Goal: Information Seeking & Learning: Compare options

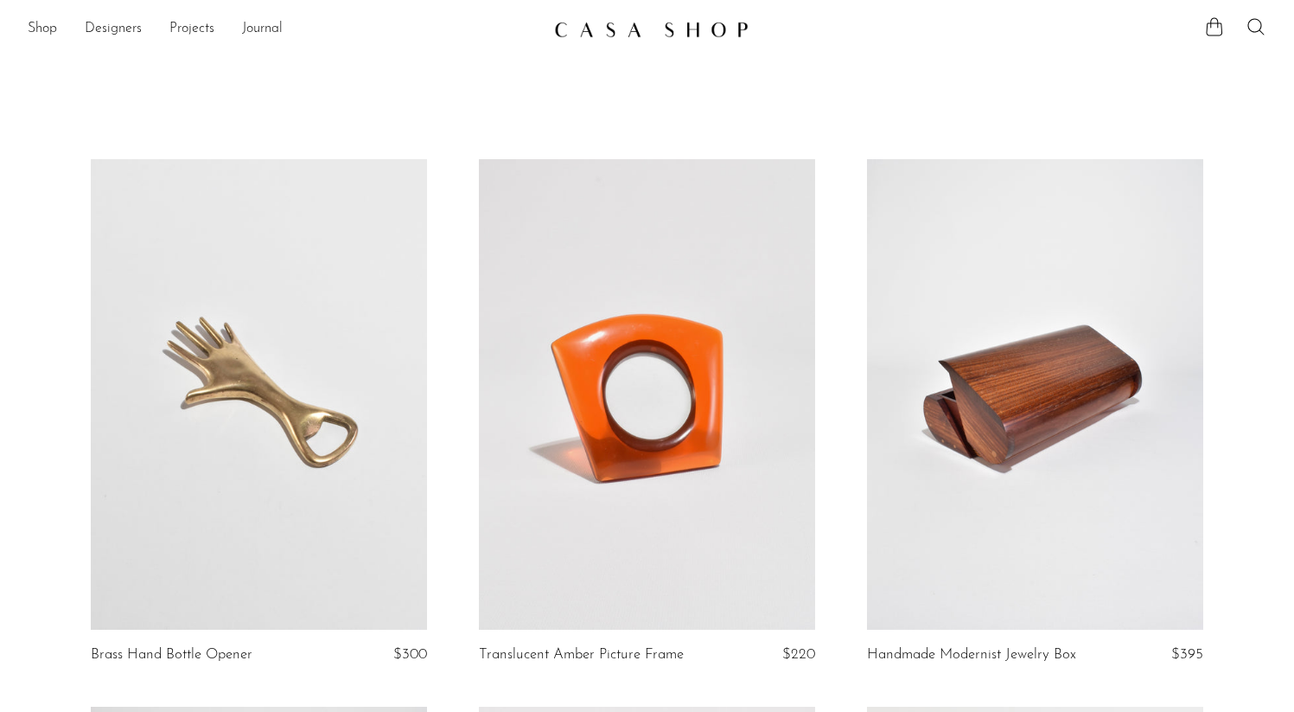
click at [649, 40] on link at bounding box center [647, 29] width 187 height 31
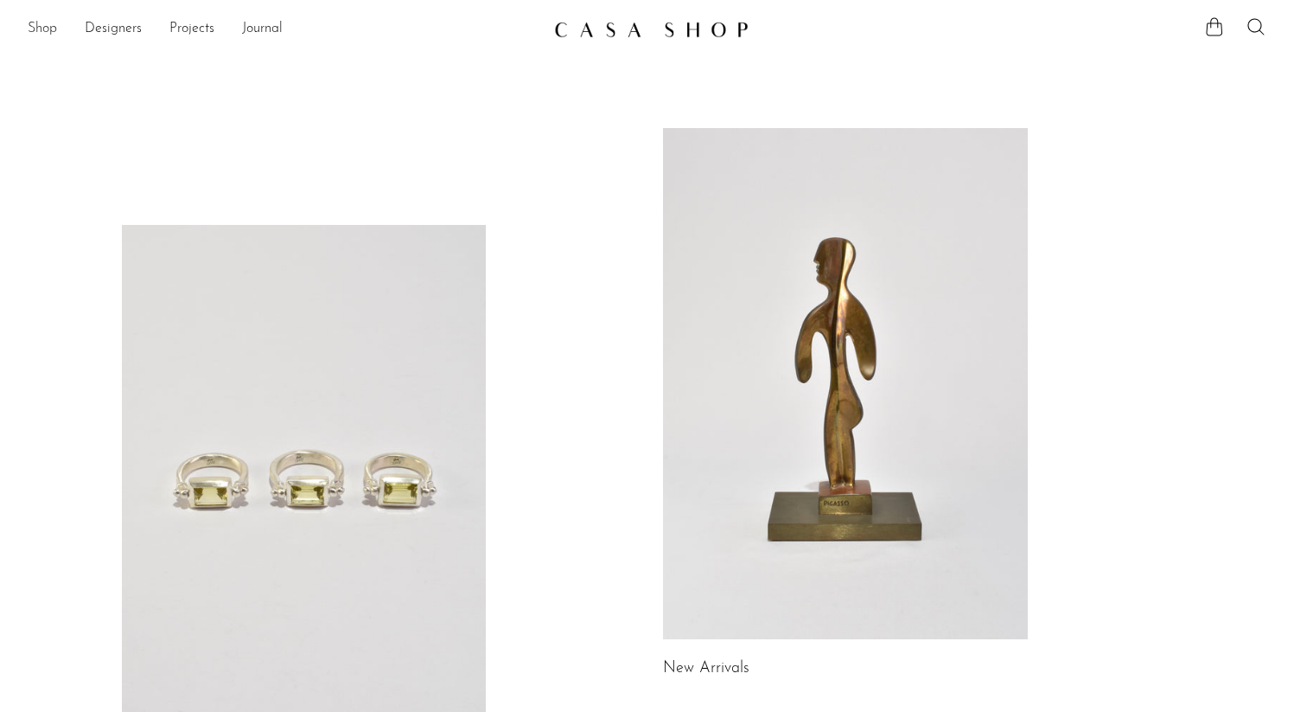
click at [45, 23] on link "Shop" at bounding box center [42, 29] width 29 height 22
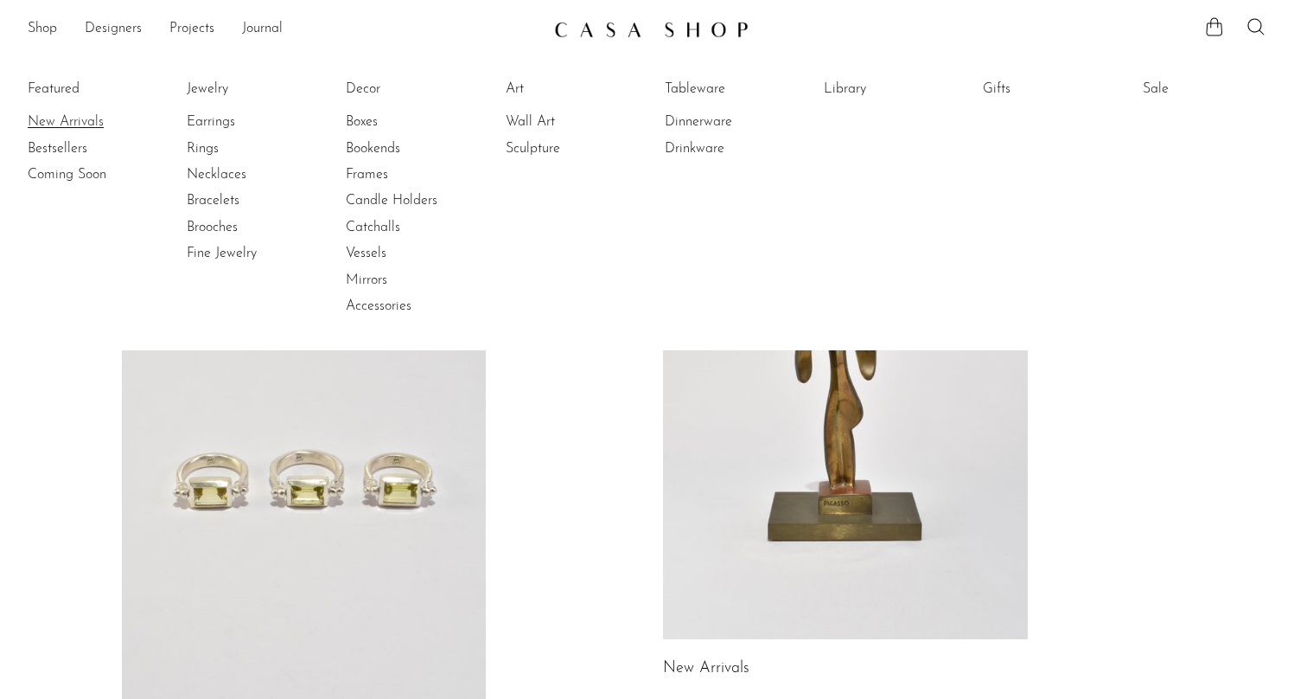
click at [59, 122] on link "New Arrivals" at bounding box center [93, 121] width 130 height 19
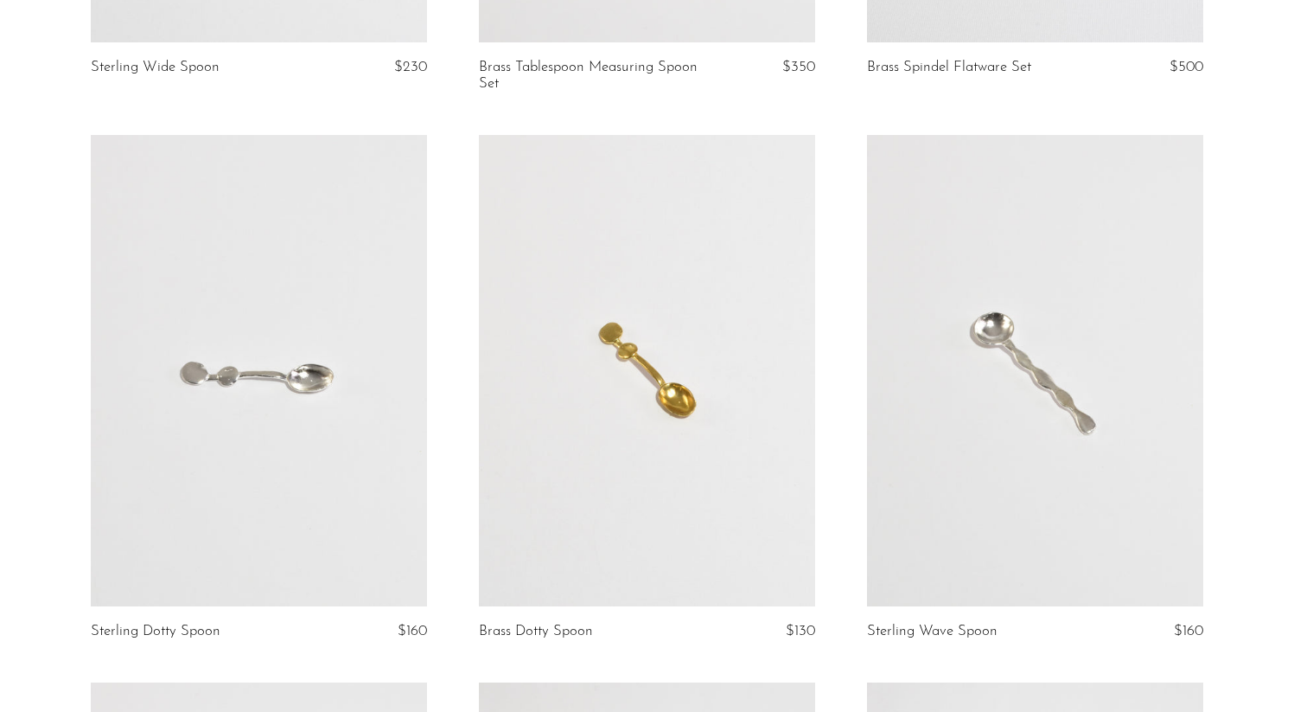
scroll to position [662, 0]
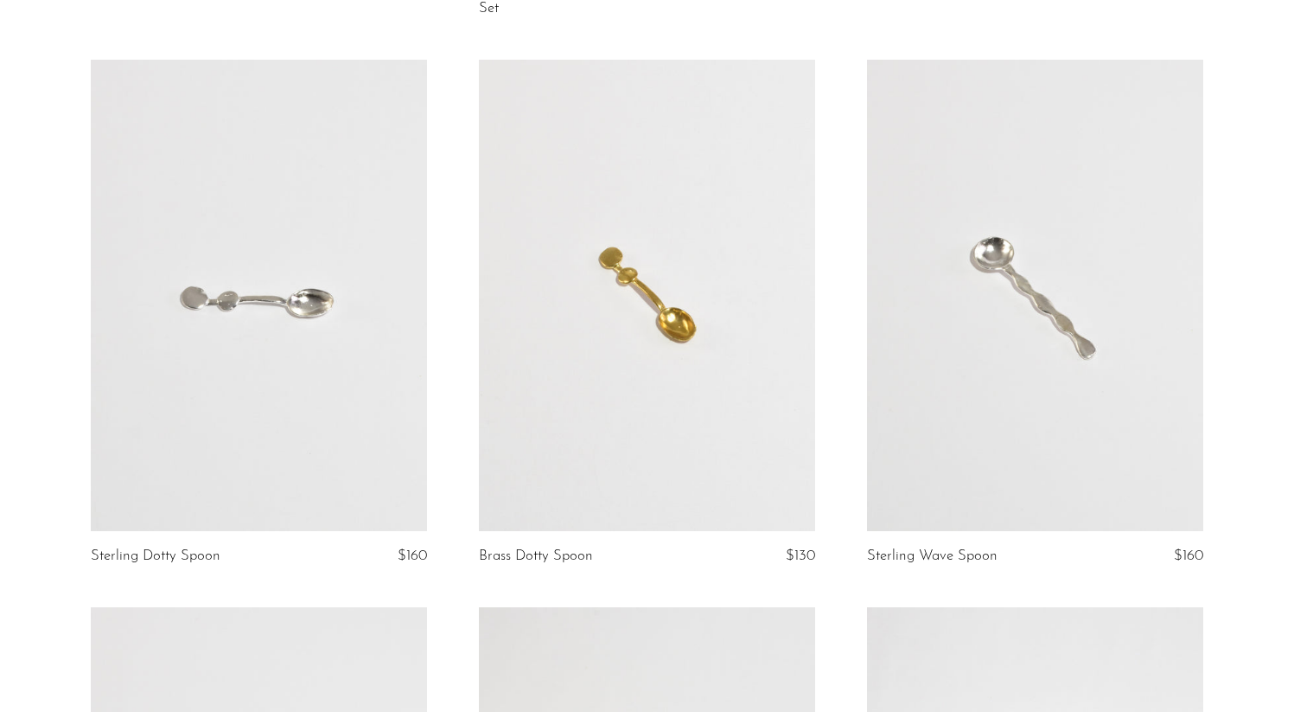
click at [357, 303] on link at bounding box center [259, 295] width 336 height 471
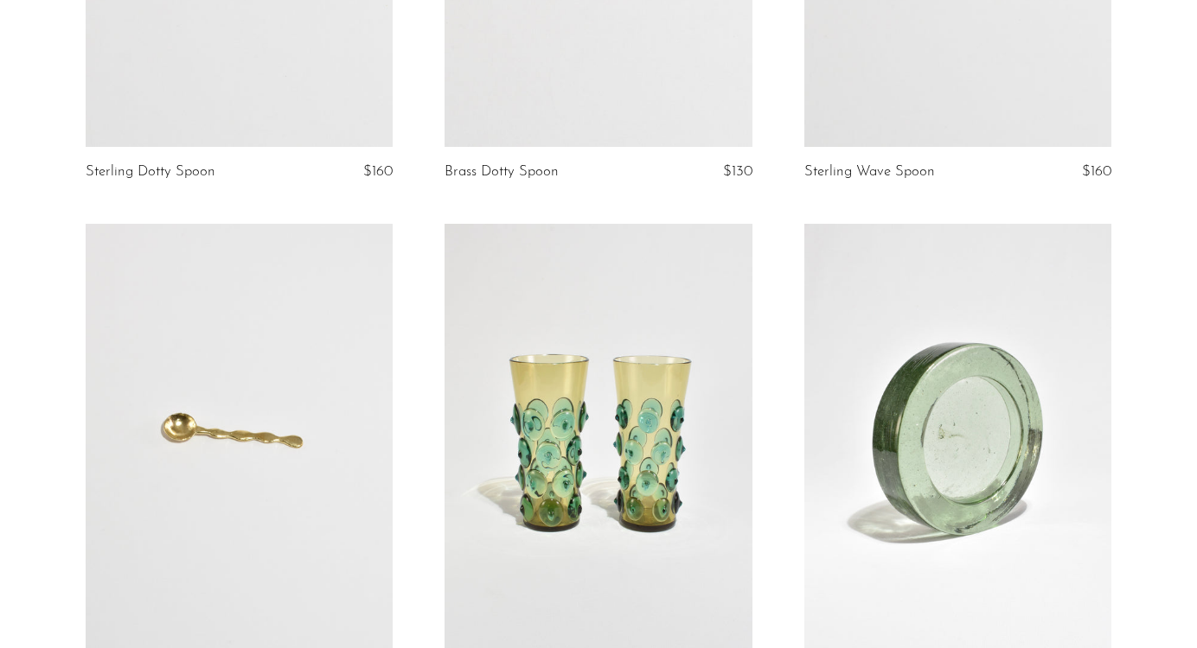
scroll to position [944, 0]
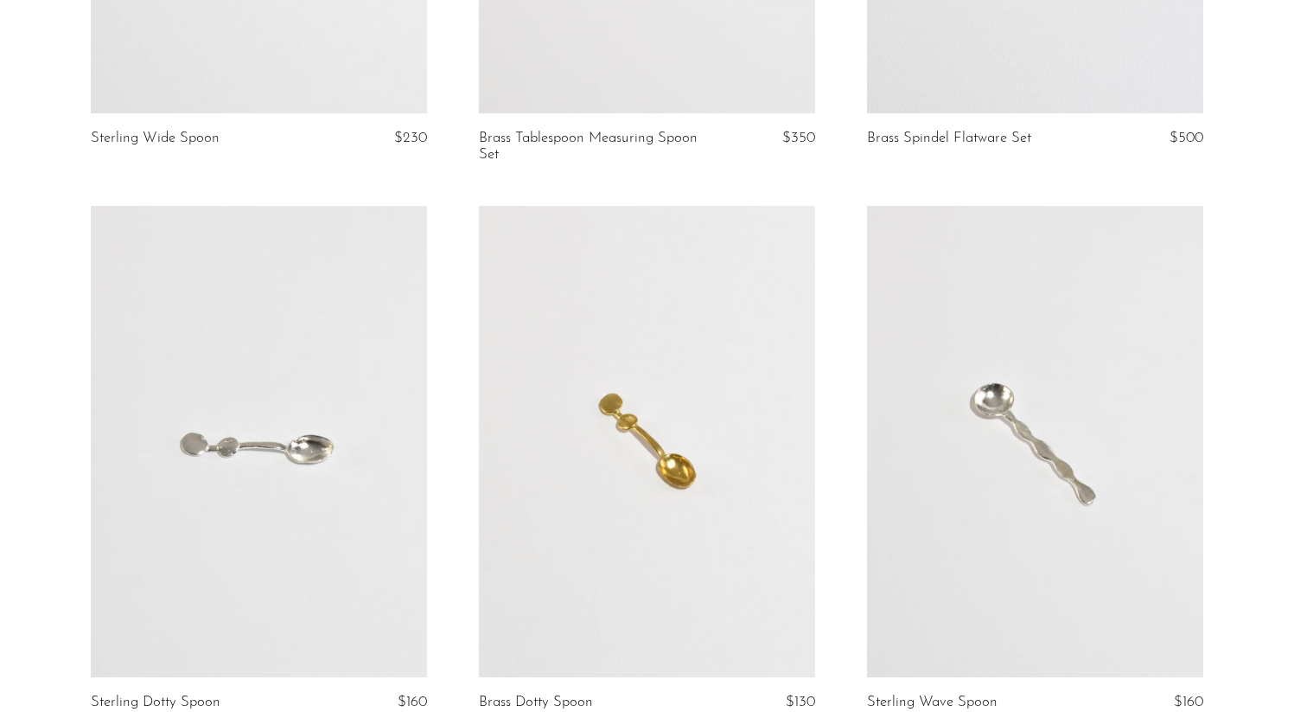
scroll to position [692, 0]
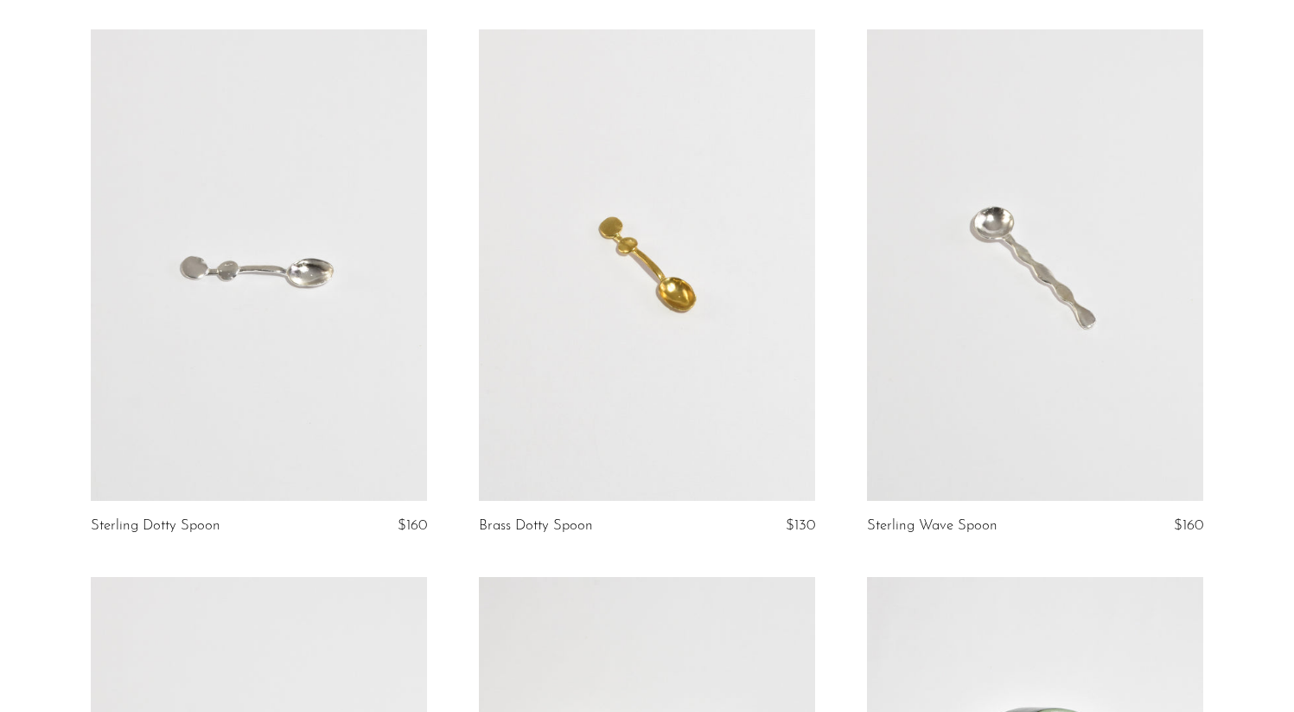
click at [399, 265] on link at bounding box center [259, 264] width 336 height 471
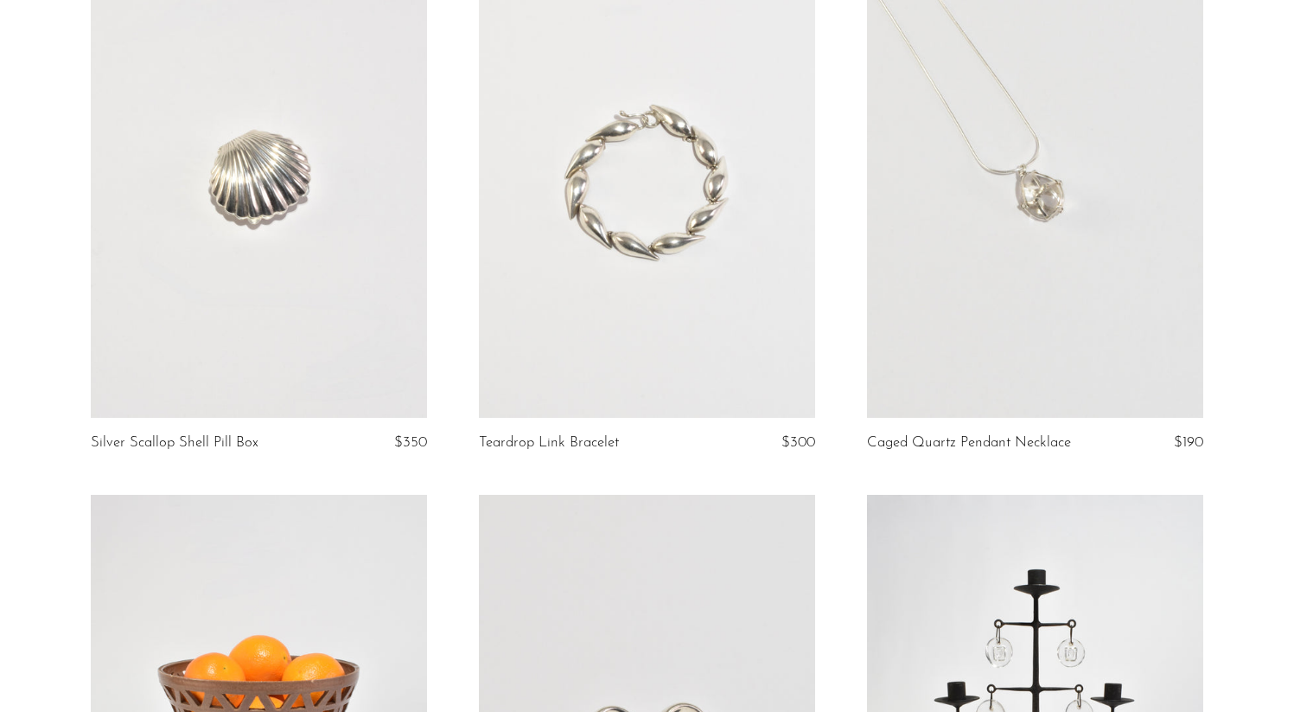
scroll to position [1832, 0]
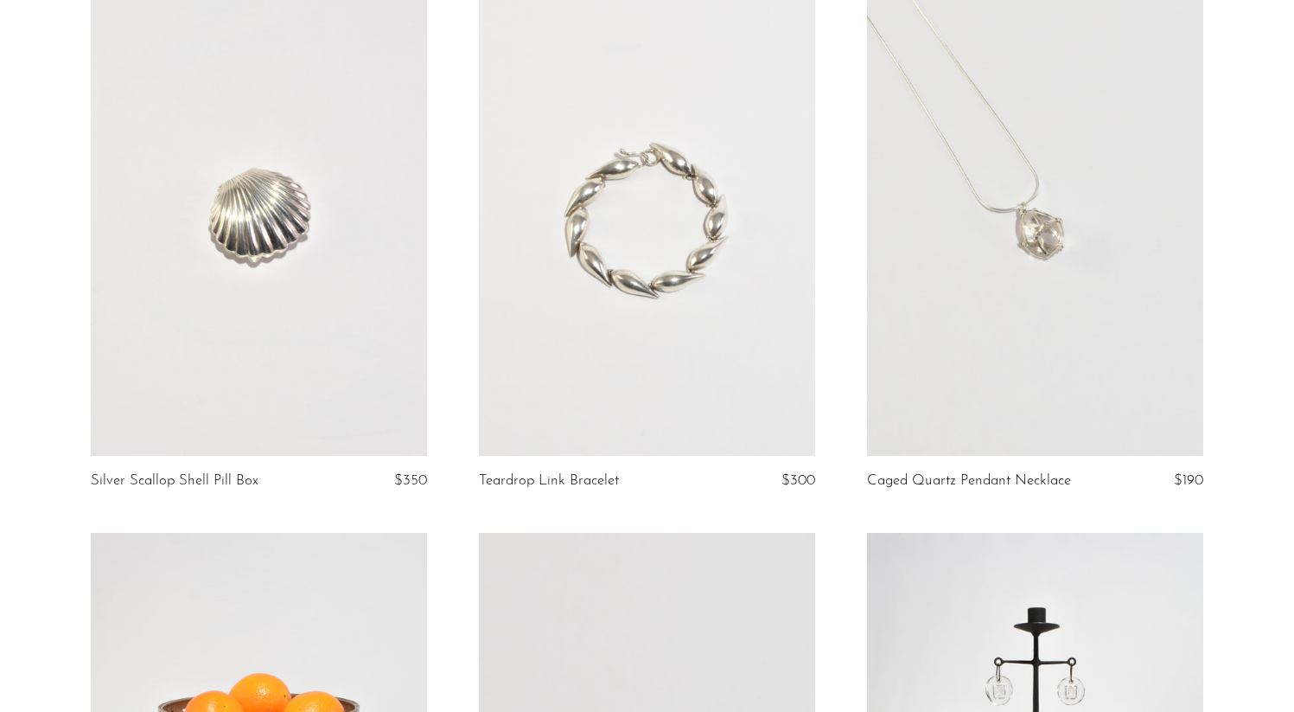
click at [737, 288] on link at bounding box center [647, 220] width 336 height 471
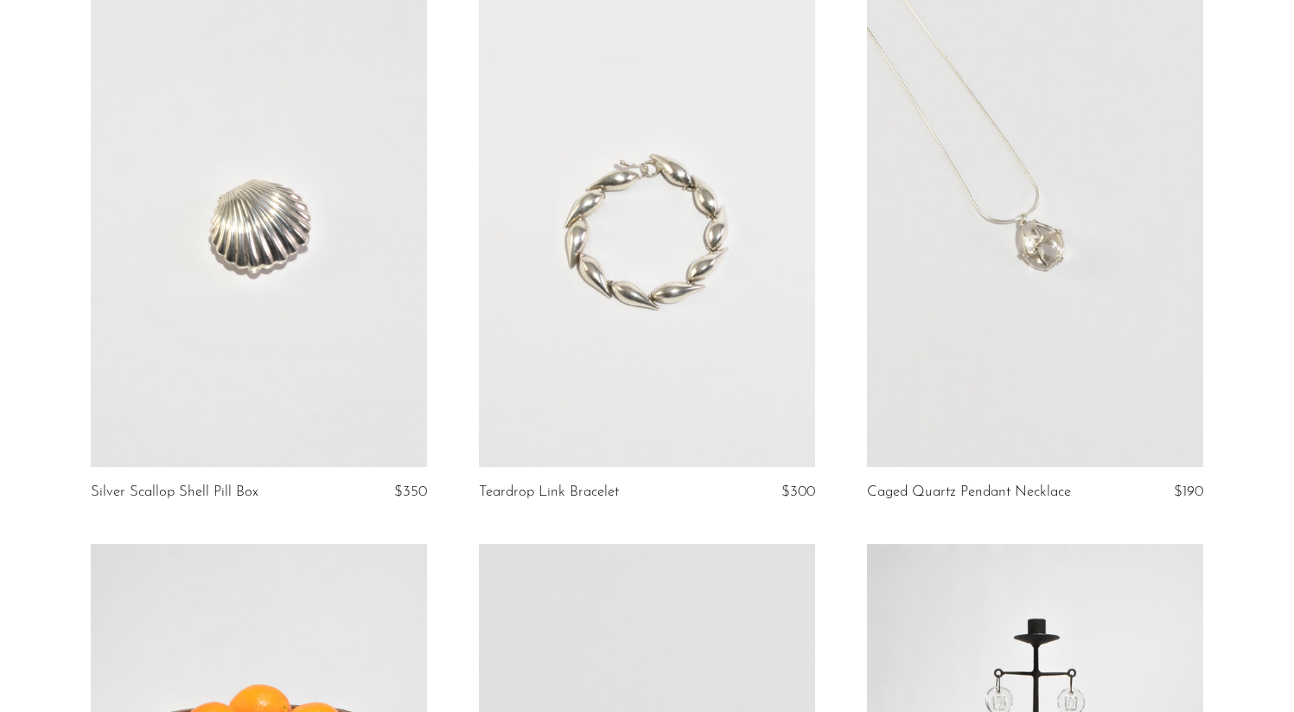
click at [1000, 304] on link at bounding box center [1035, 232] width 336 height 471
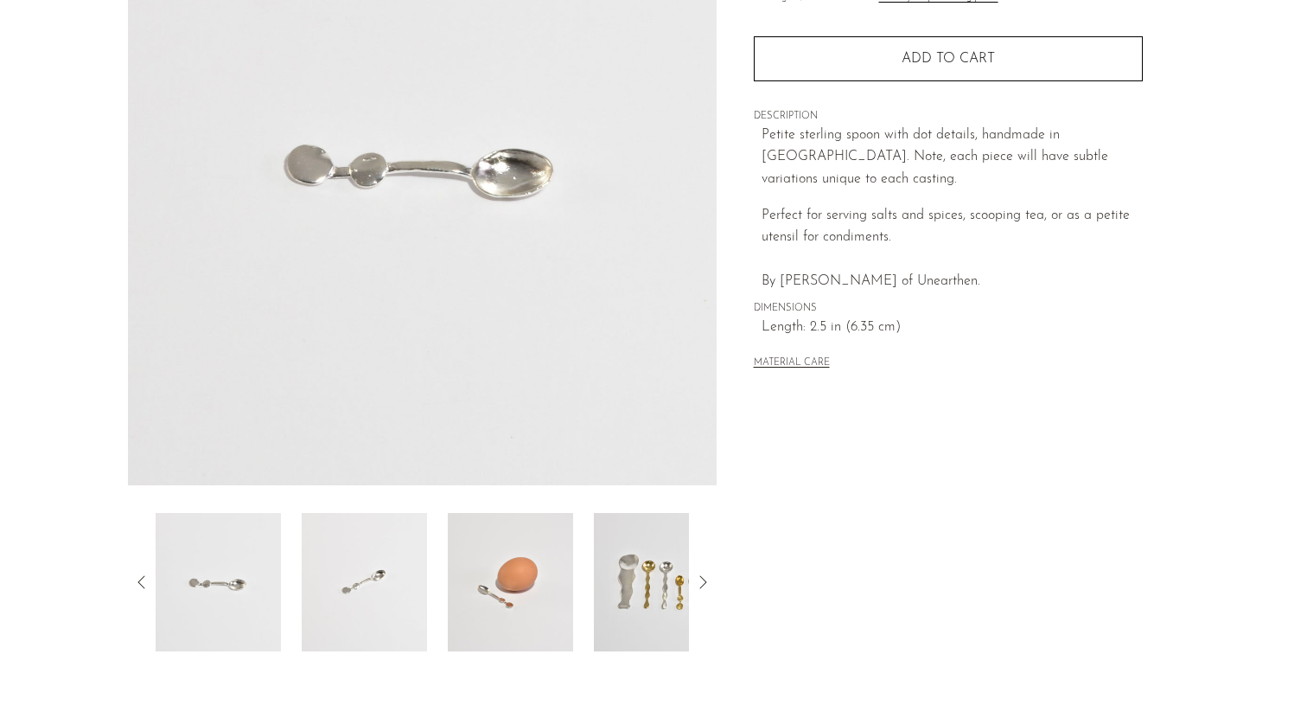
scroll to position [414, 0]
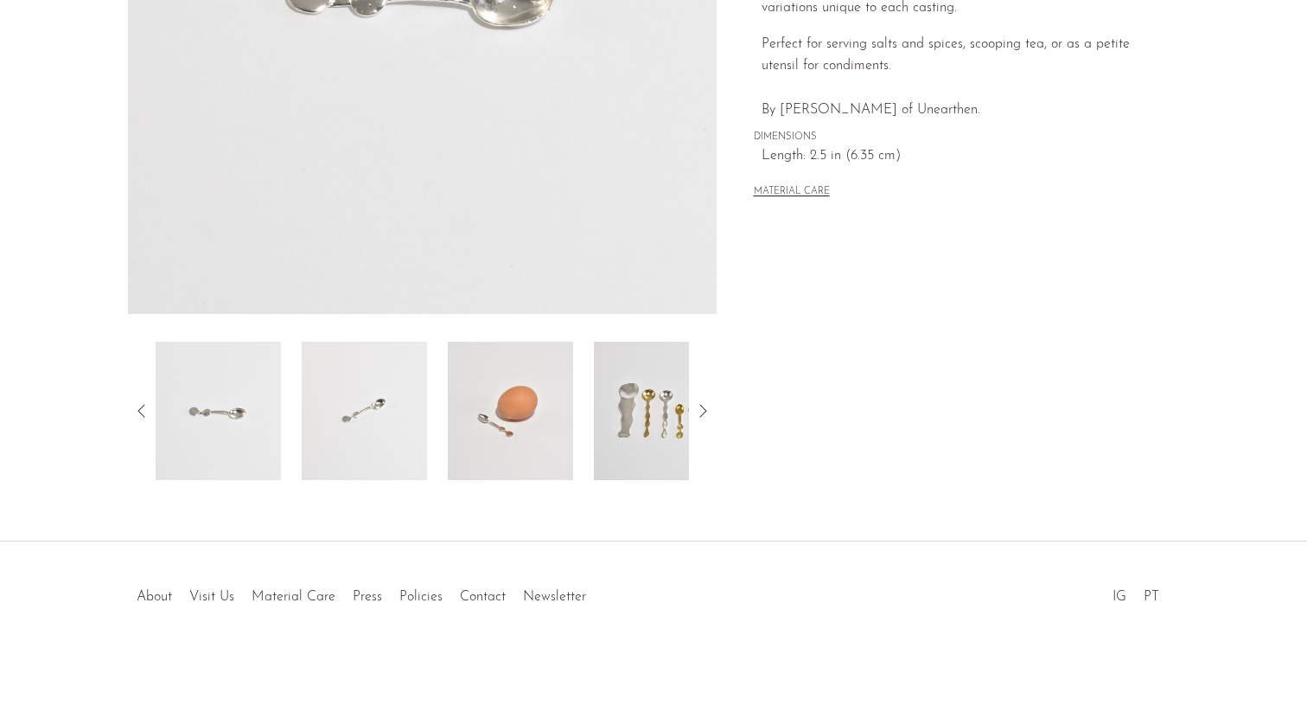
click at [664, 418] on img at bounding box center [656, 410] width 125 height 138
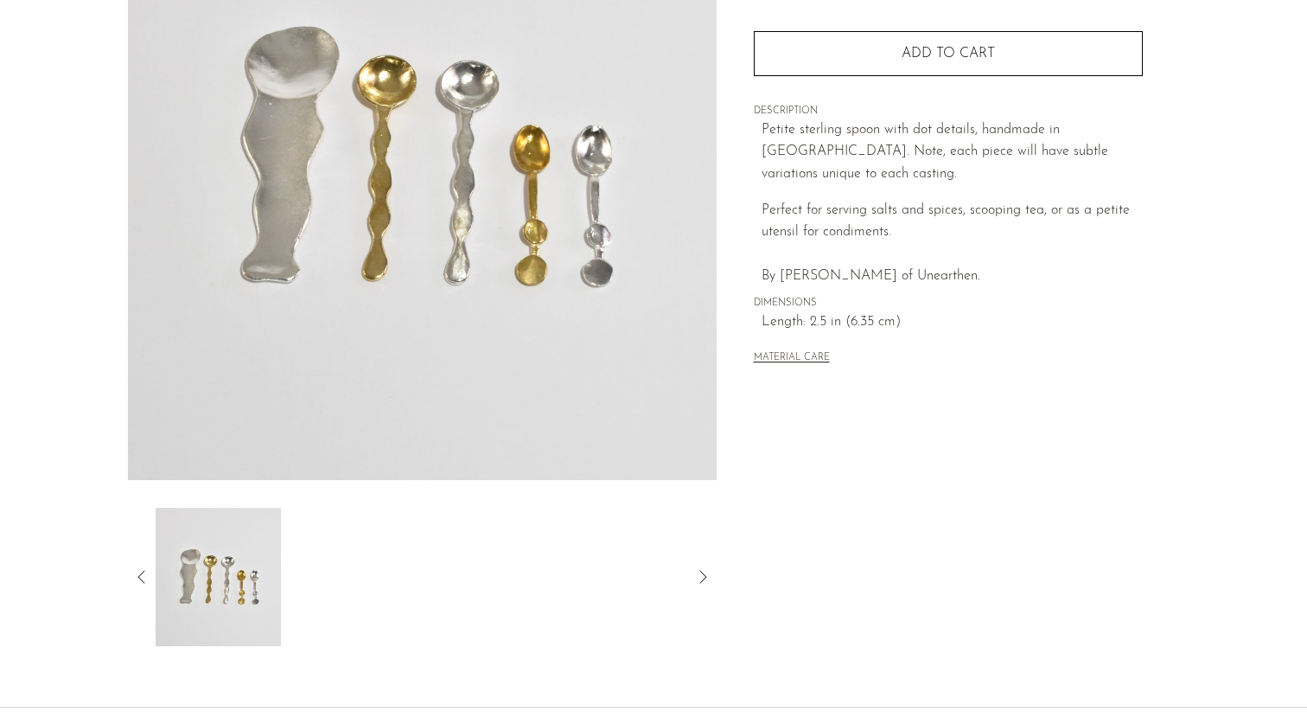
scroll to position [36, 0]
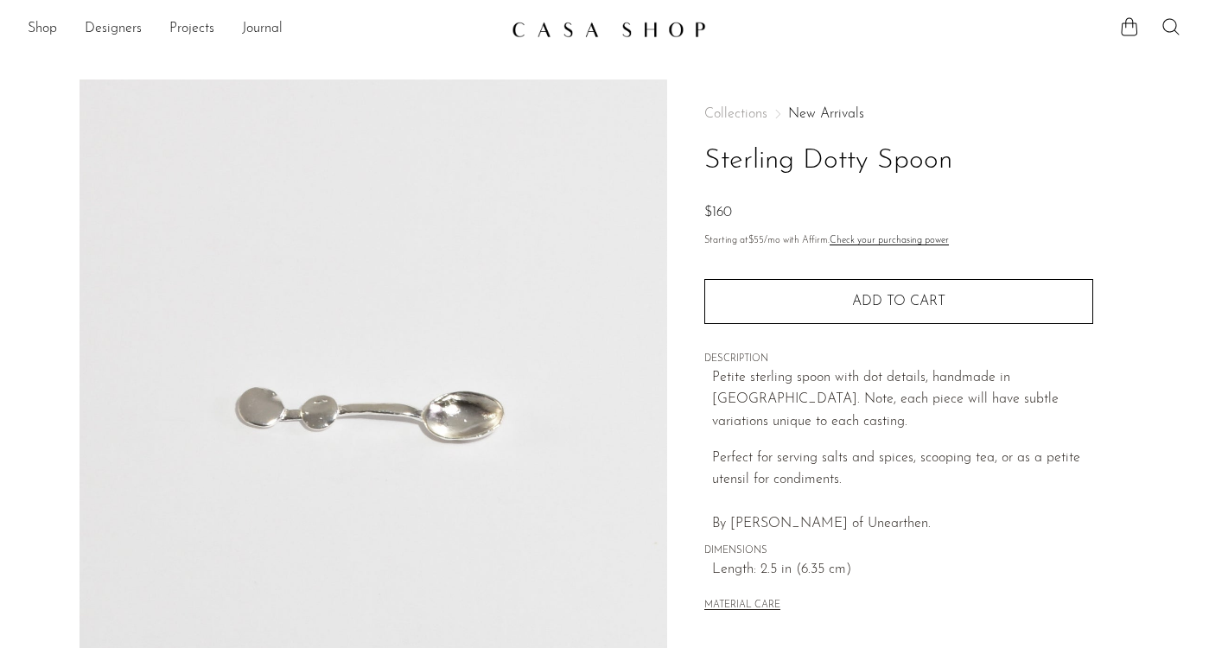
click at [520, 271] on img at bounding box center [374, 404] width 589 height 648
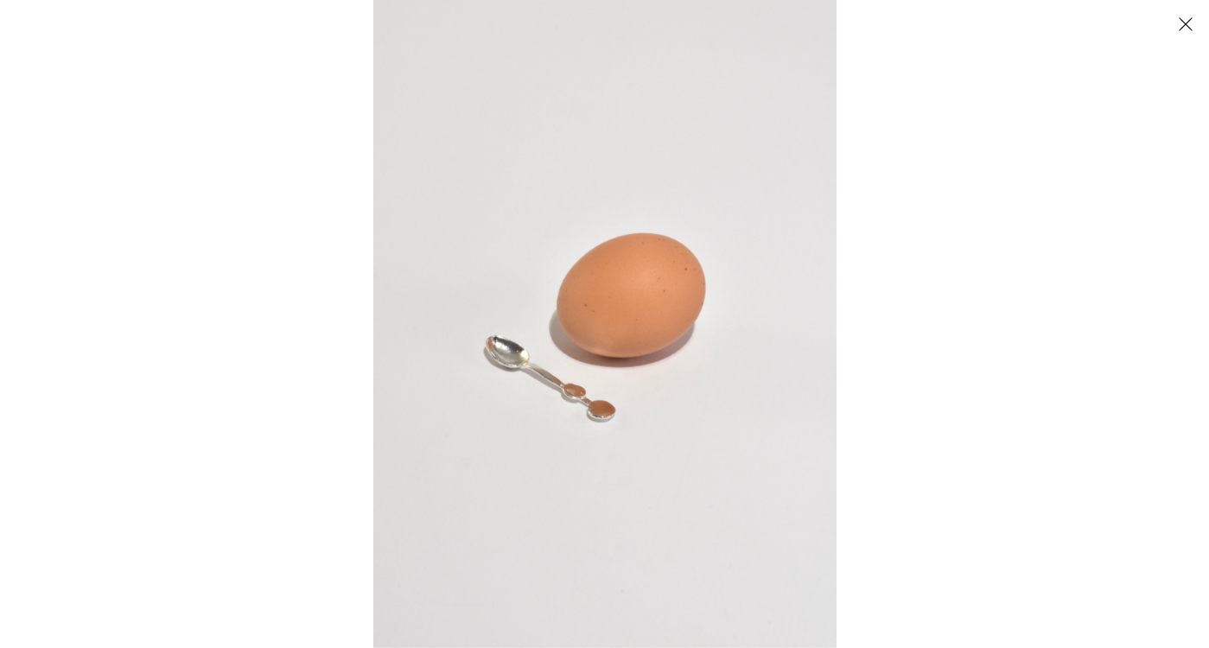
click at [1194, 21] on button "Close" at bounding box center [1186, 24] width 30 height 30
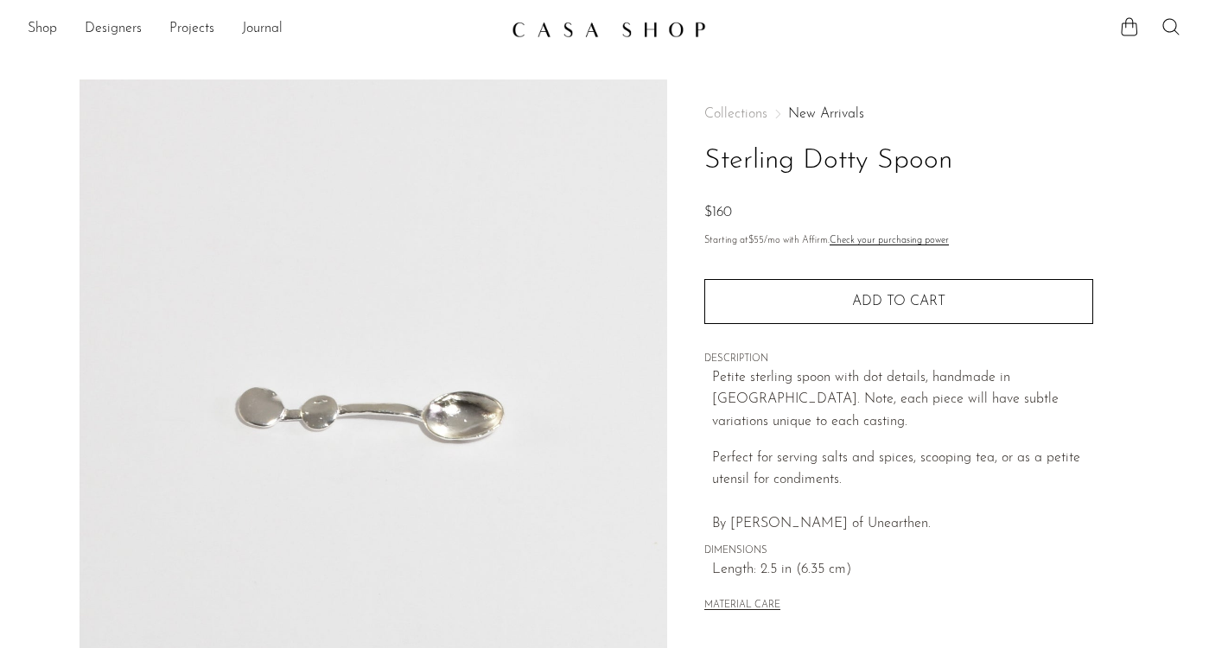
click at [648, 242] on img at bounding box center [374, 404] width 589 height 648
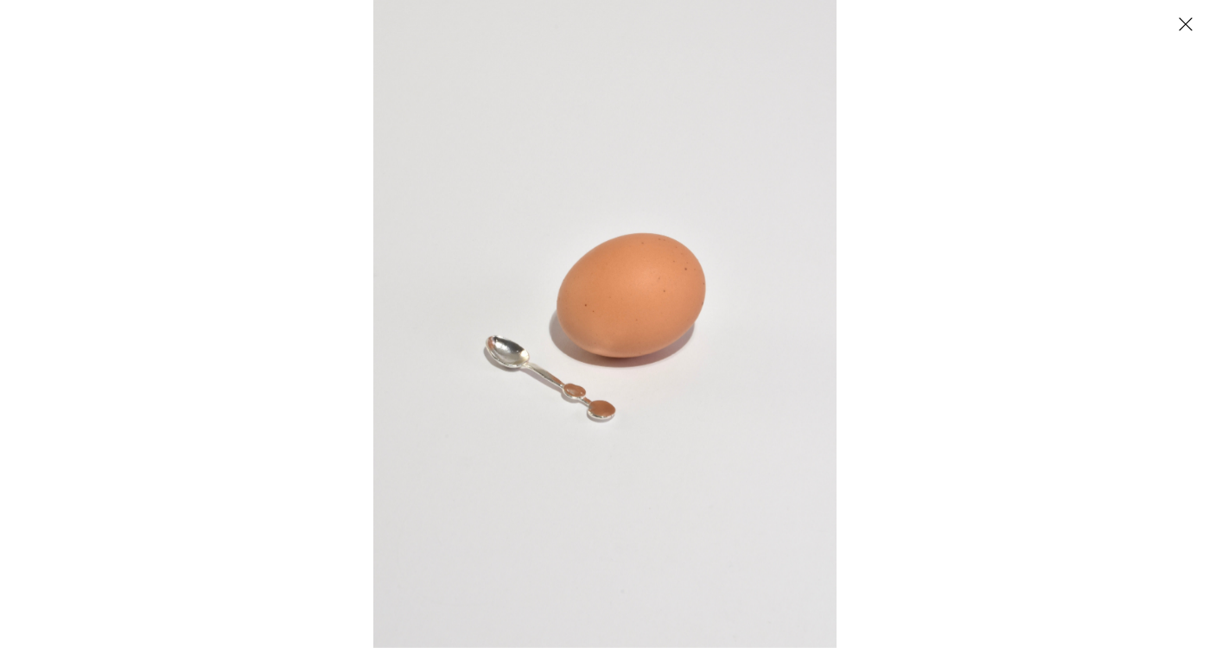
click at [954, 327] on div at bounding box center [977, 324] width 1209 height 648
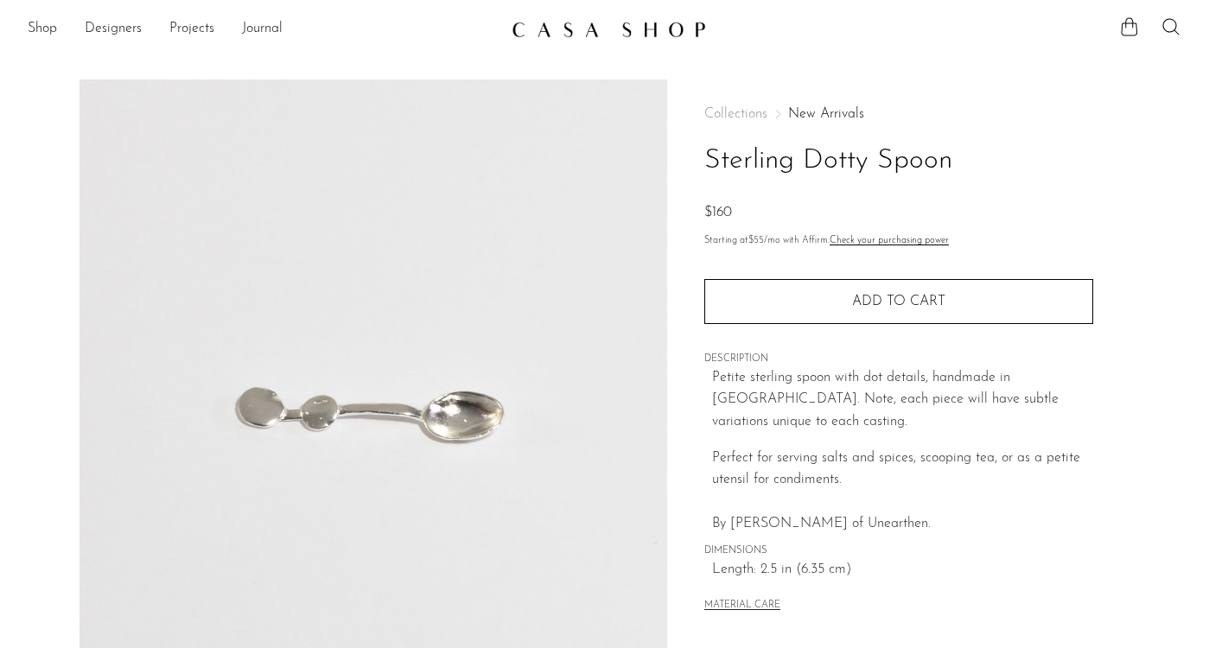
drag, startPoint x: 596, startPoint y: 293, endPoint x: 544, endPoint y: 310, distance: 54.7
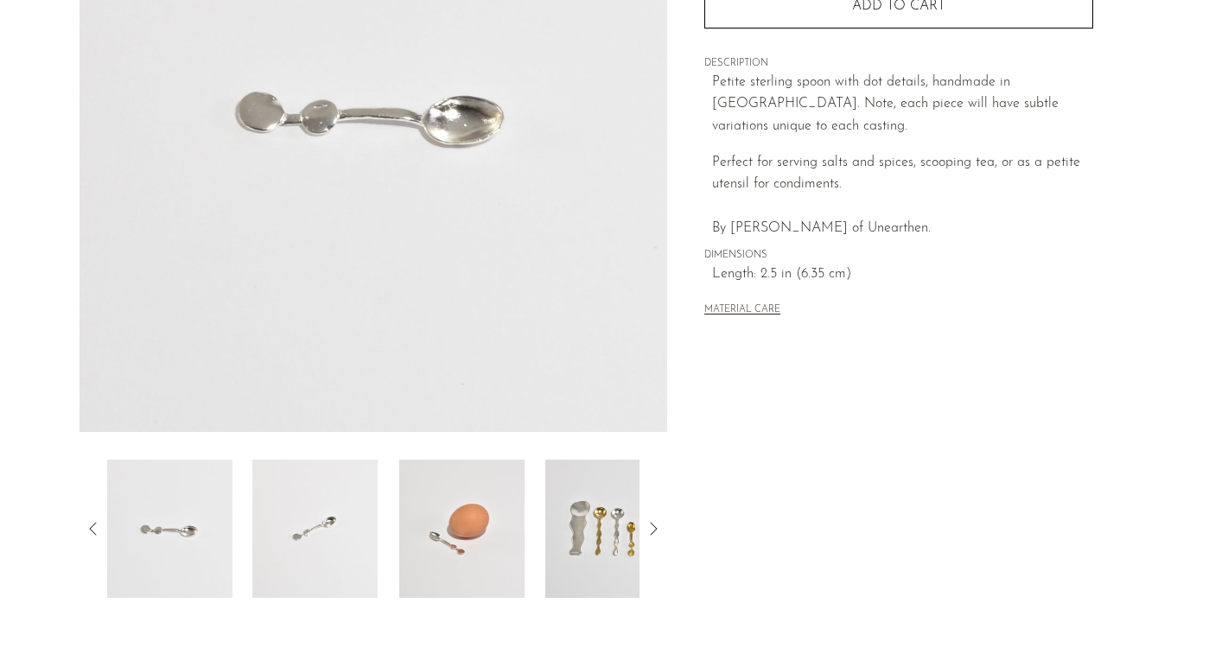
click at [512, 505] on img at bounding box center [461, 529] width 125 height 138
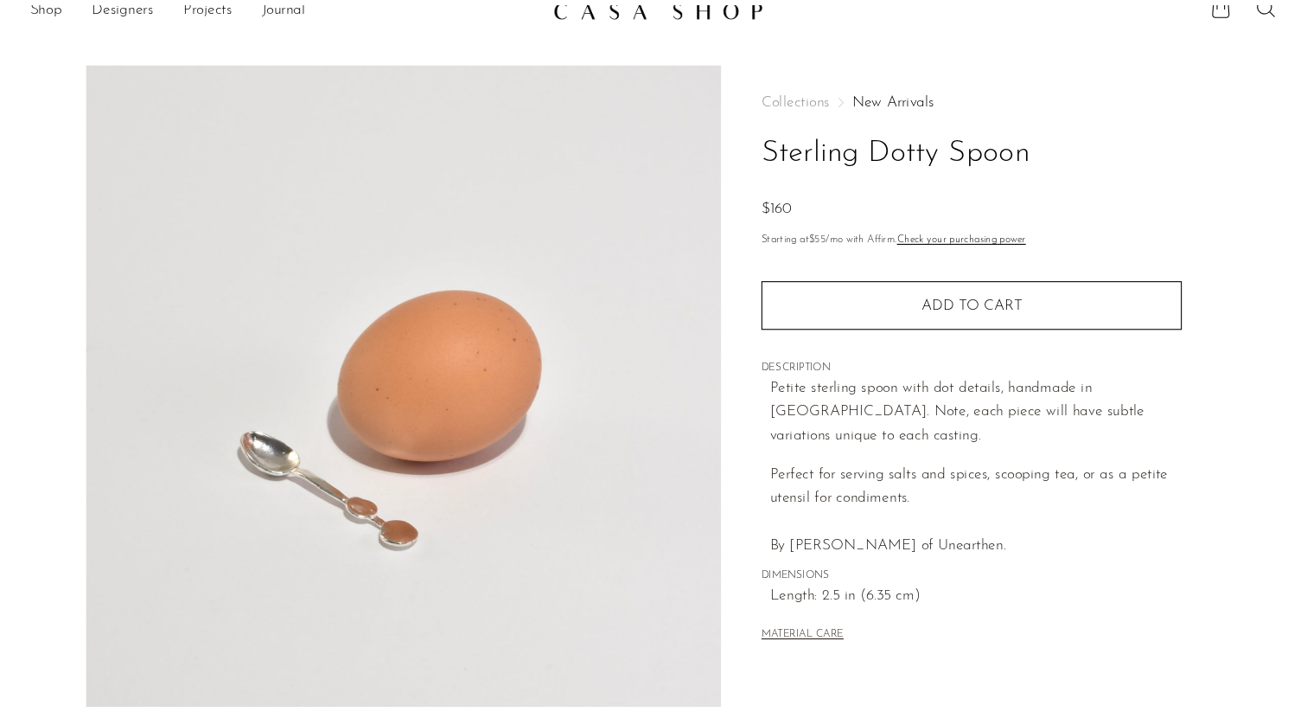
scroll to position [27, 0]
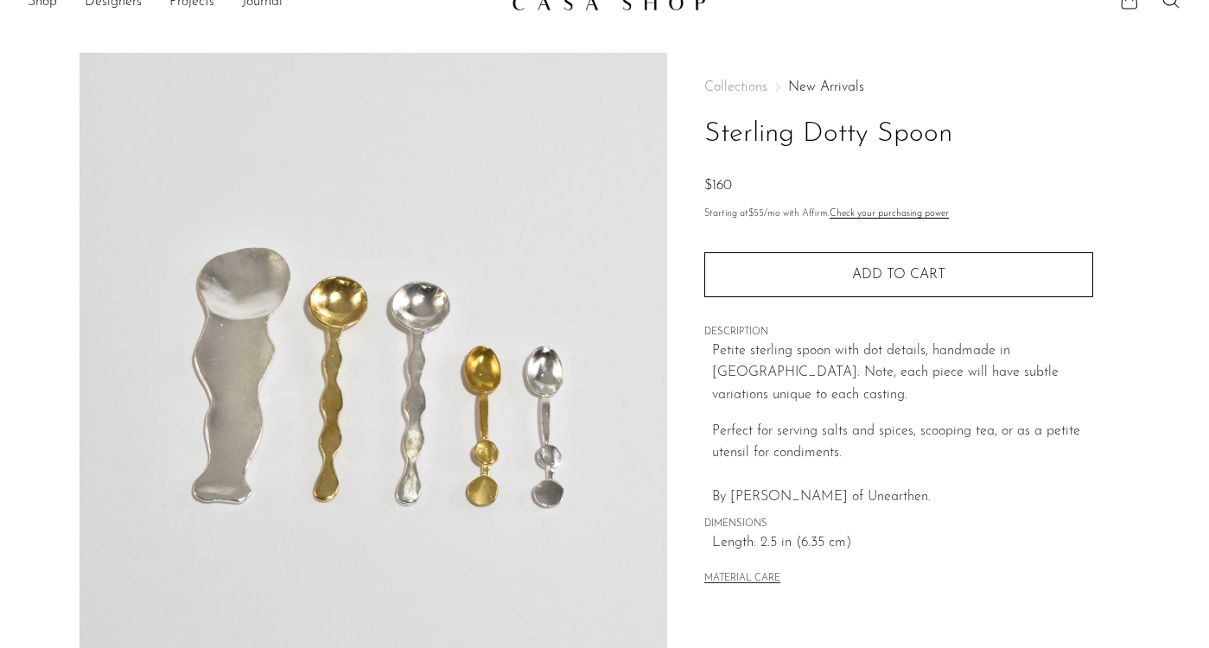
drag, startPoint x: 150, startPoint y: 128, endPoint x: 0, endPoint y: 48, distance: 169.4
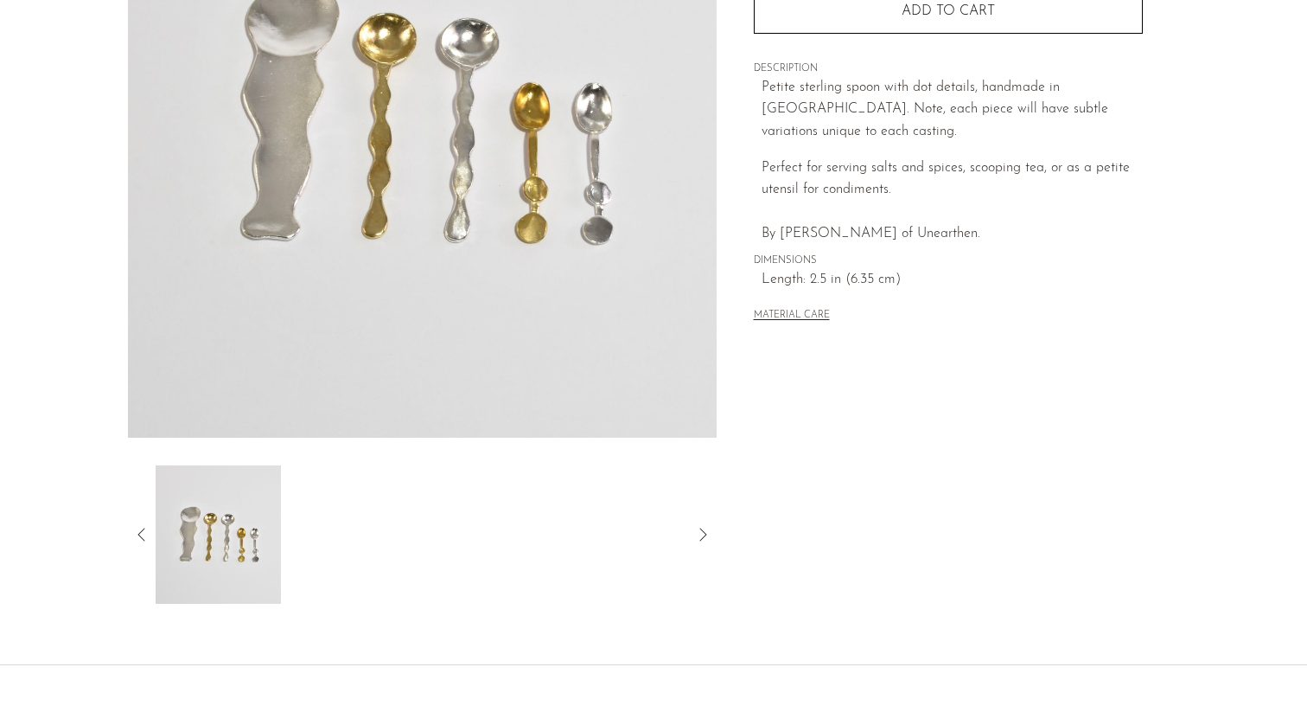
scroll to position [414, 0]
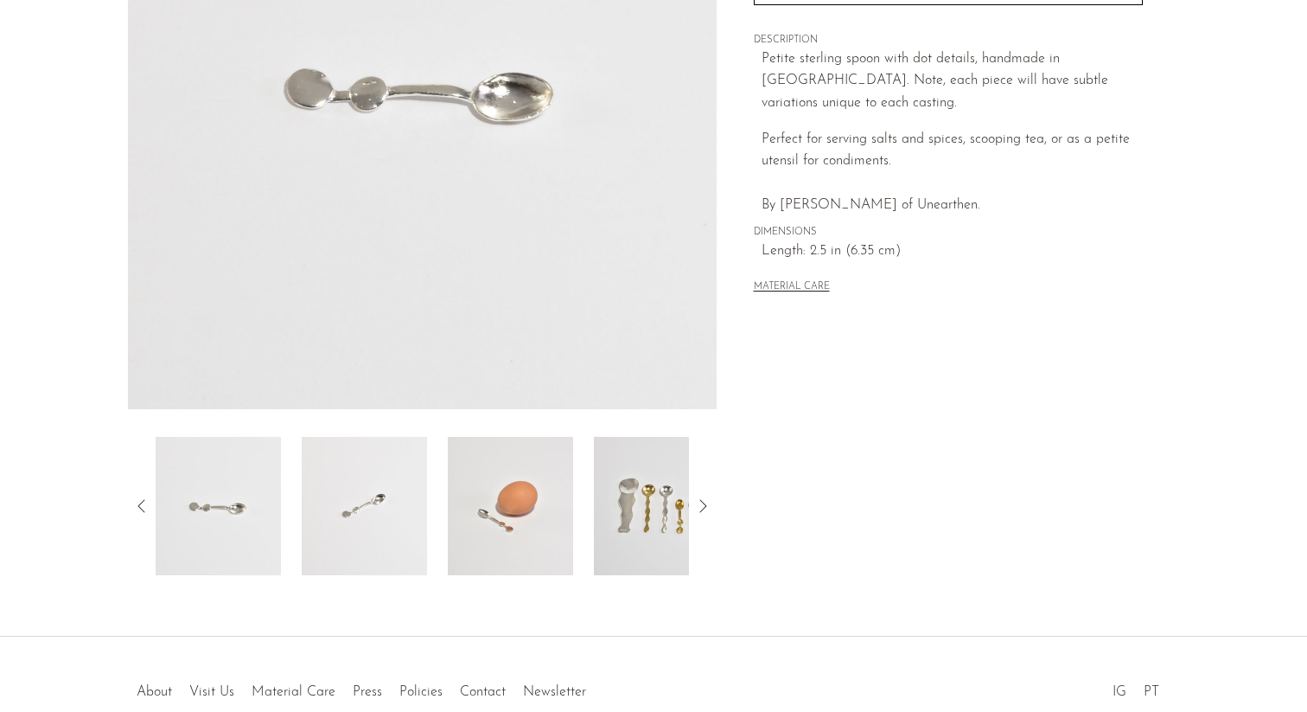
scroll to position [322, 0]
click at [536, 447] on img at bounding box center [510, 503] width 125 height 138
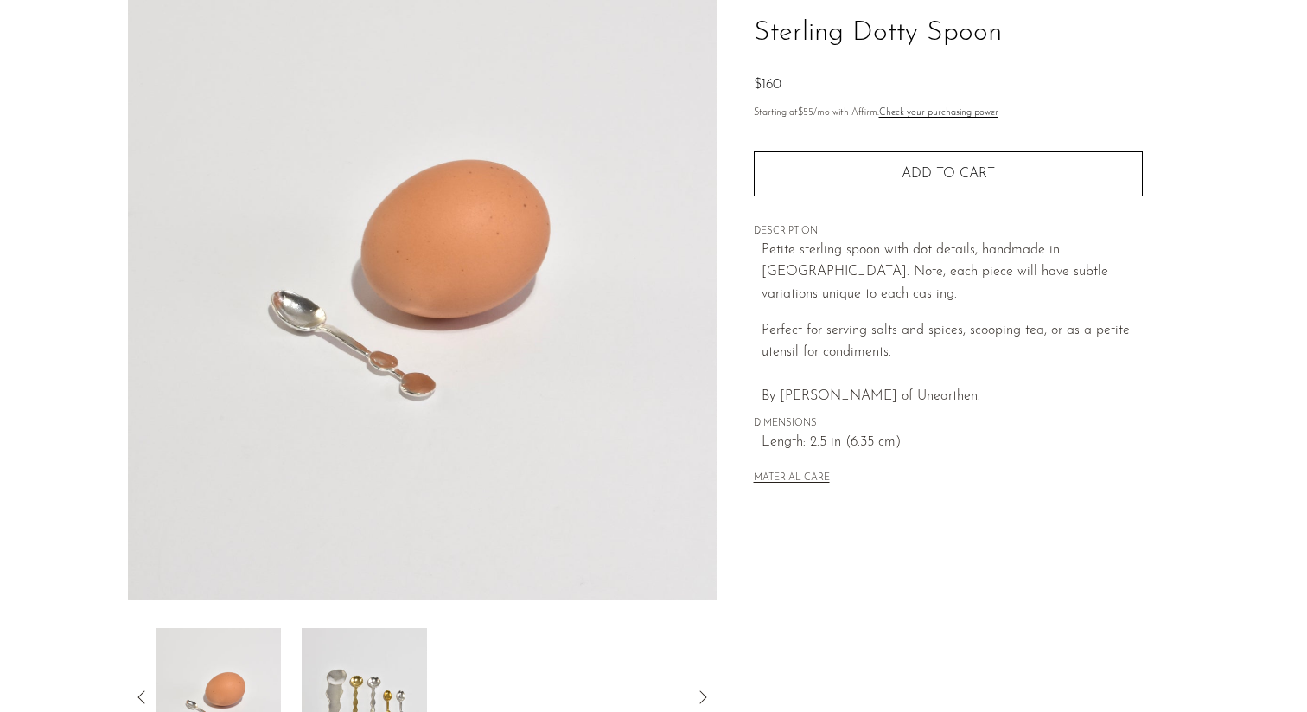
scroll to position [0, 0]
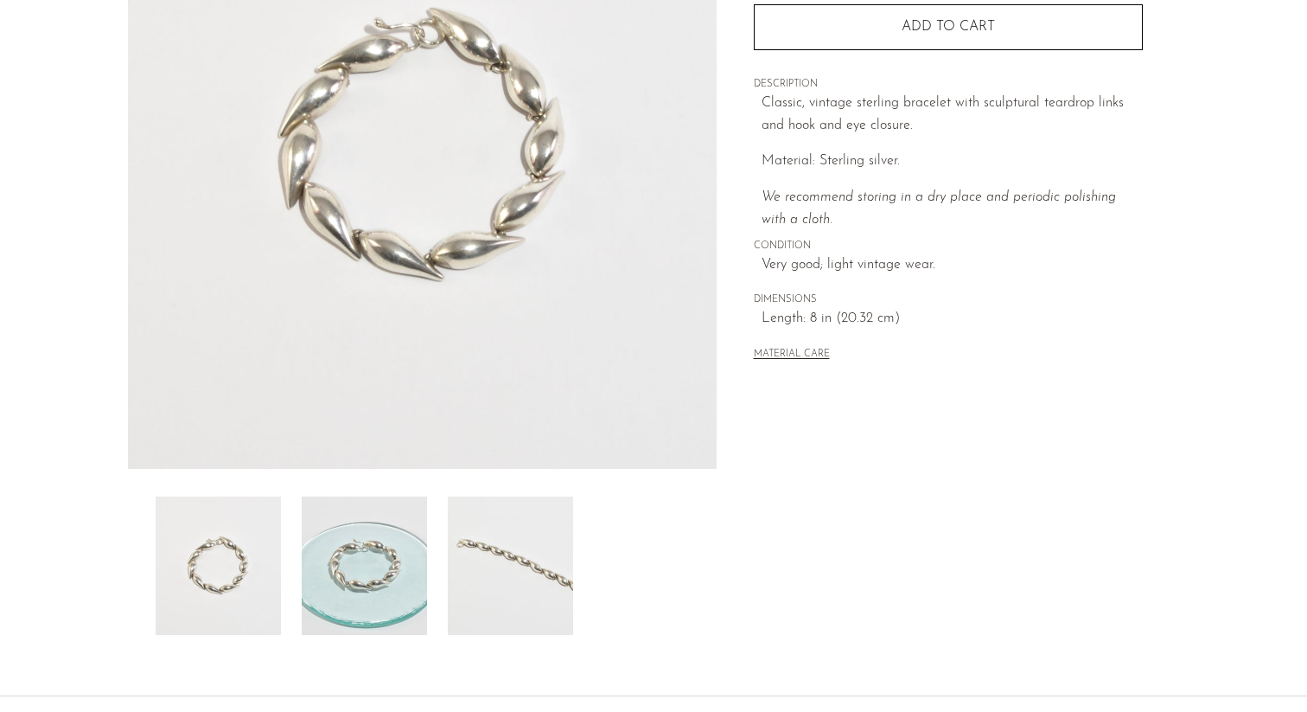
scroll to position [414, 0]
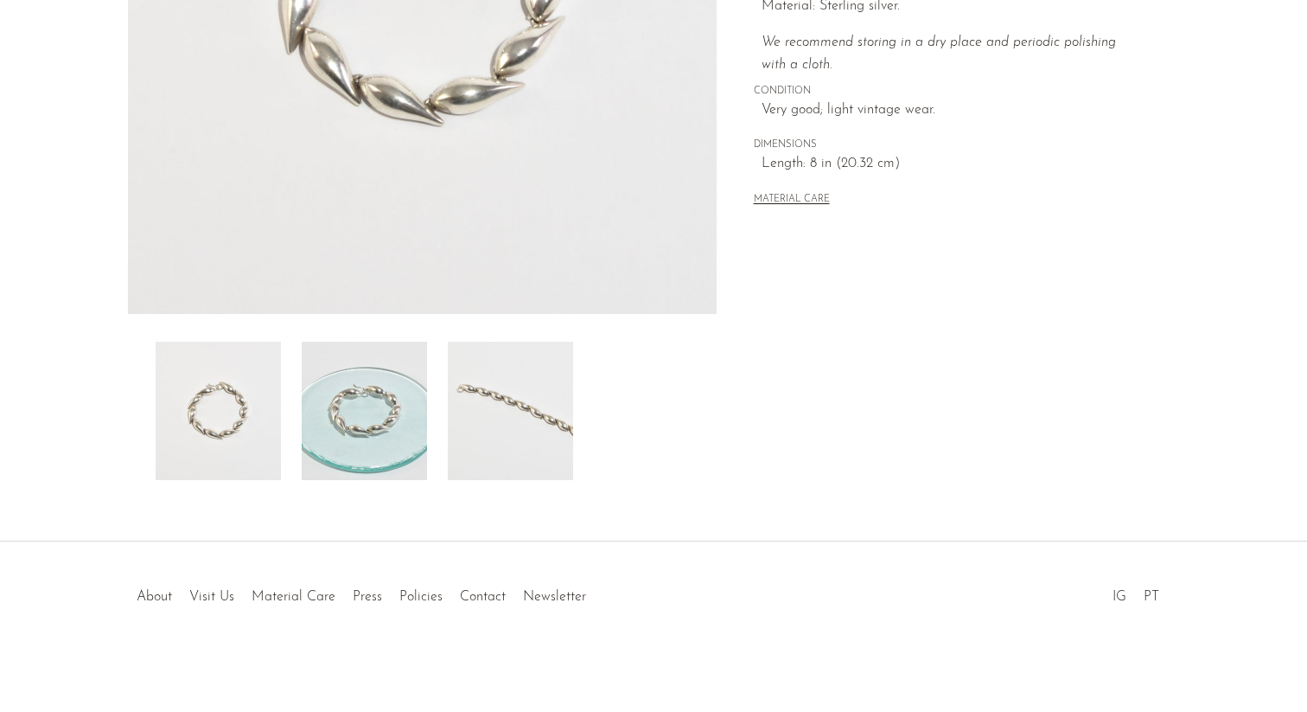
click at [412, 383] on img at bounding box center [364, 410] width 125 height 138
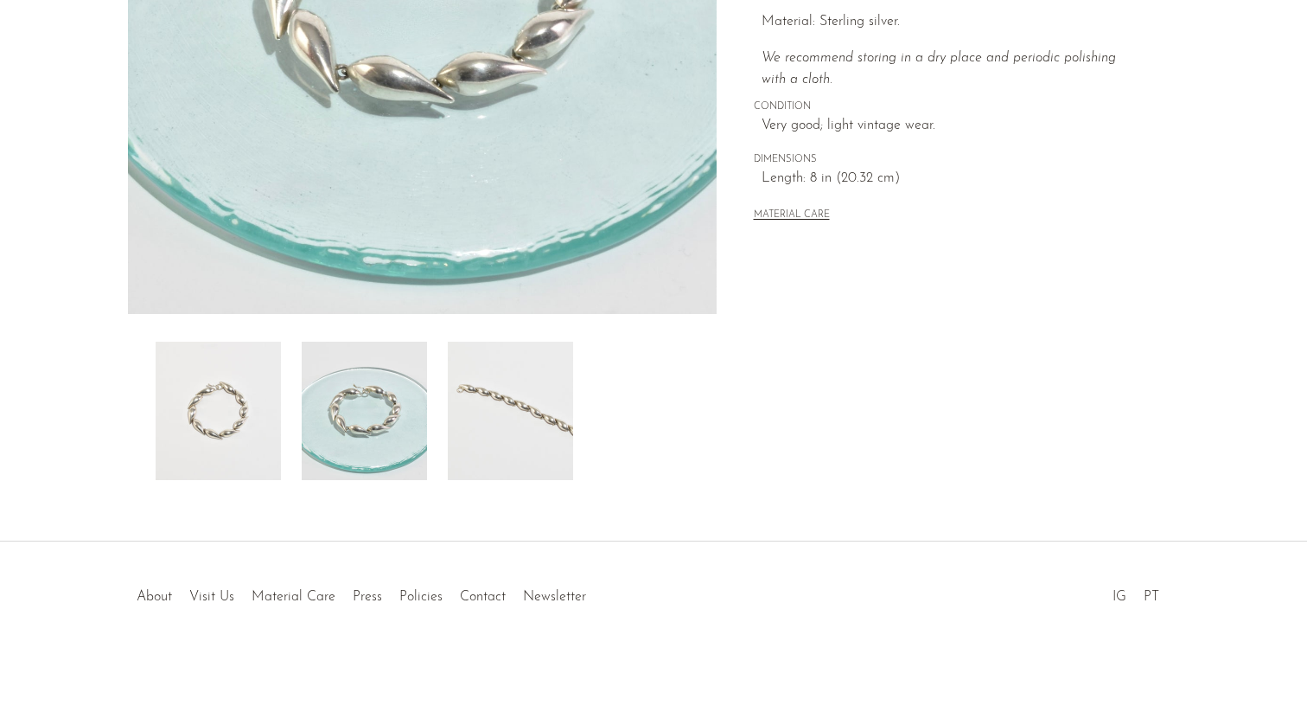
click at [494, 385] on img at bounding box center [510, 410] width 125 height 138
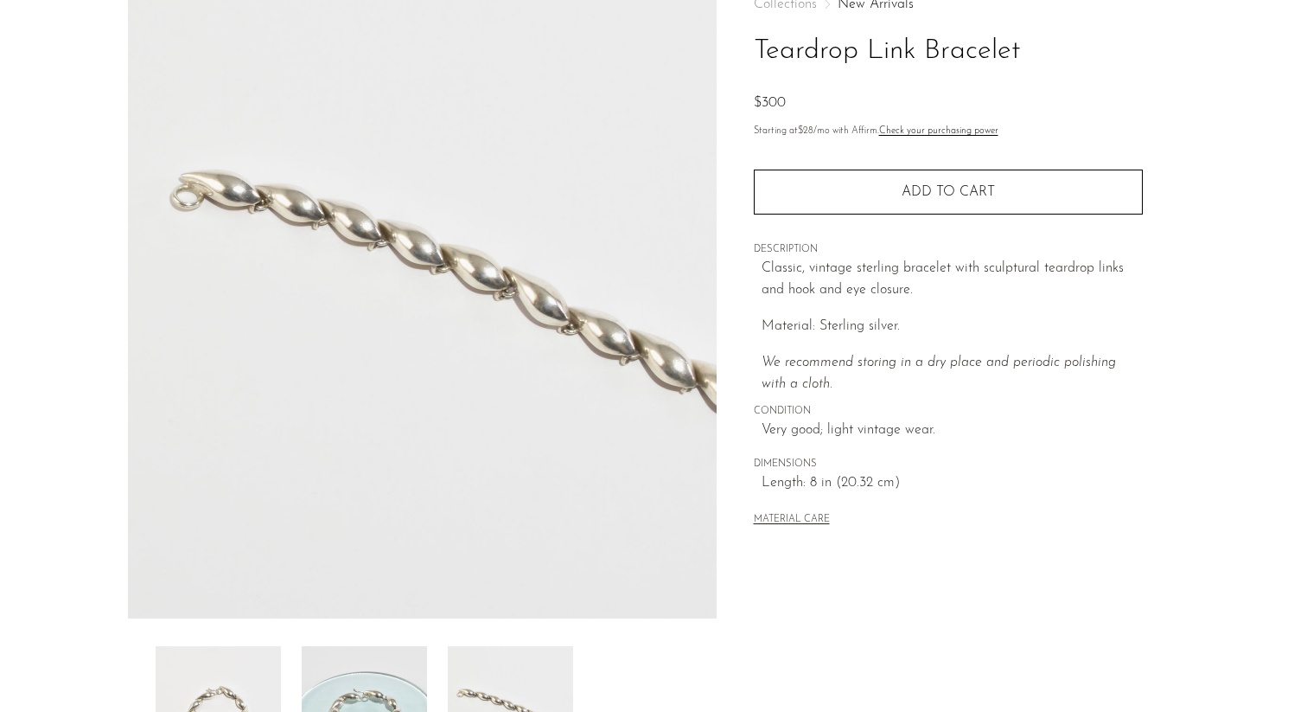
scroll to position [0, 0]
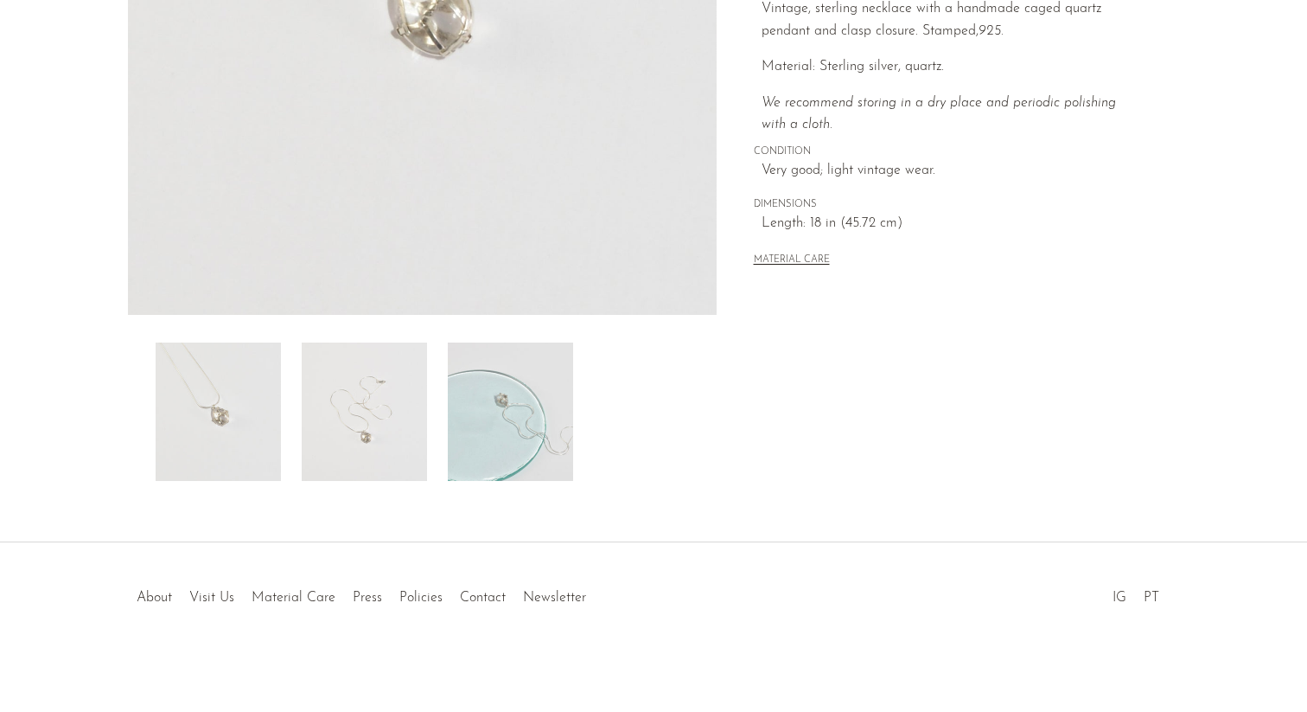
scroll to position [414, 0]
click at [397, 385] on img at bounding box center [364, 410] width 125 height 138
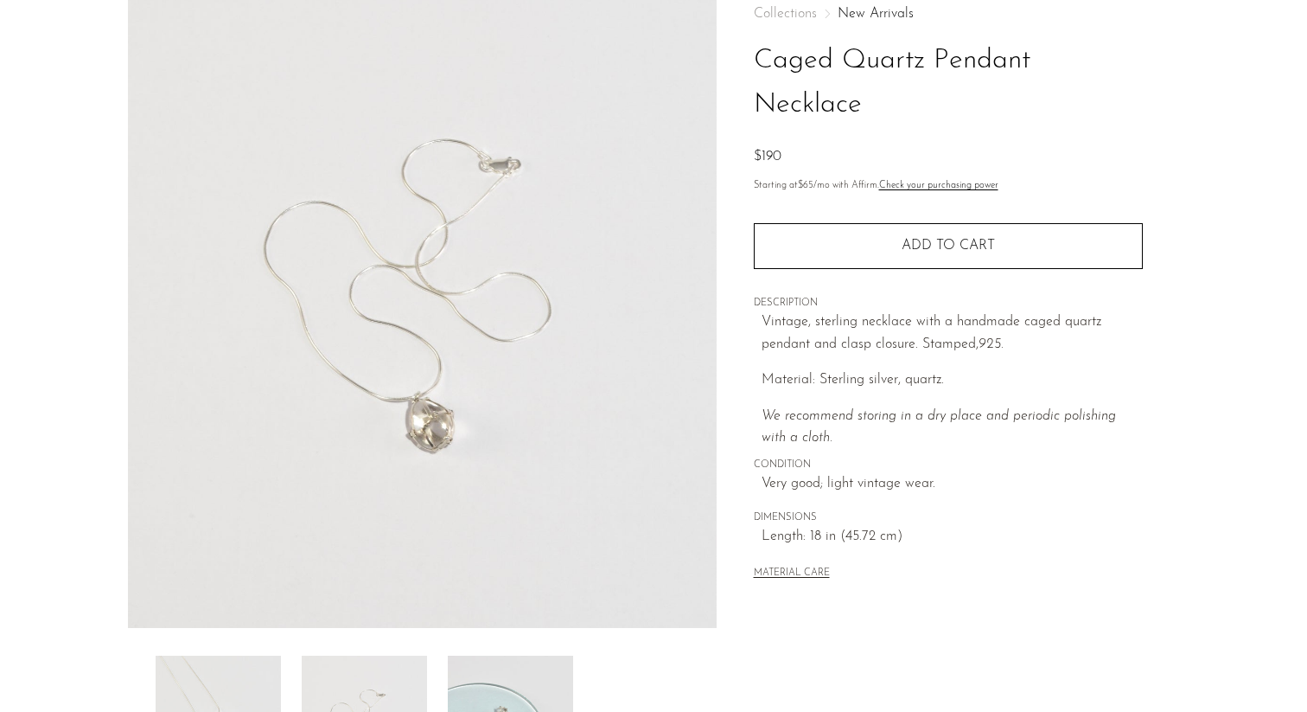
scroll to position [351, 0]
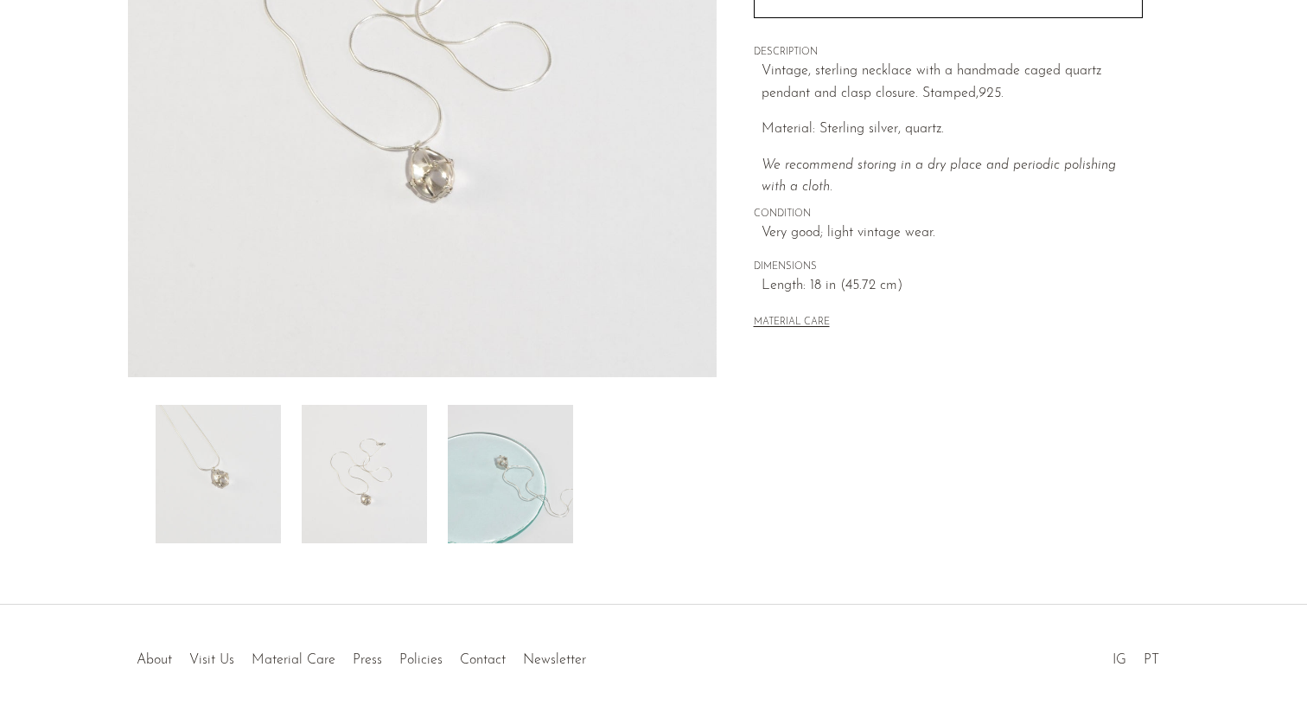
click at [539, 456] on img at bounding box center [510, 474] width 125 height 138
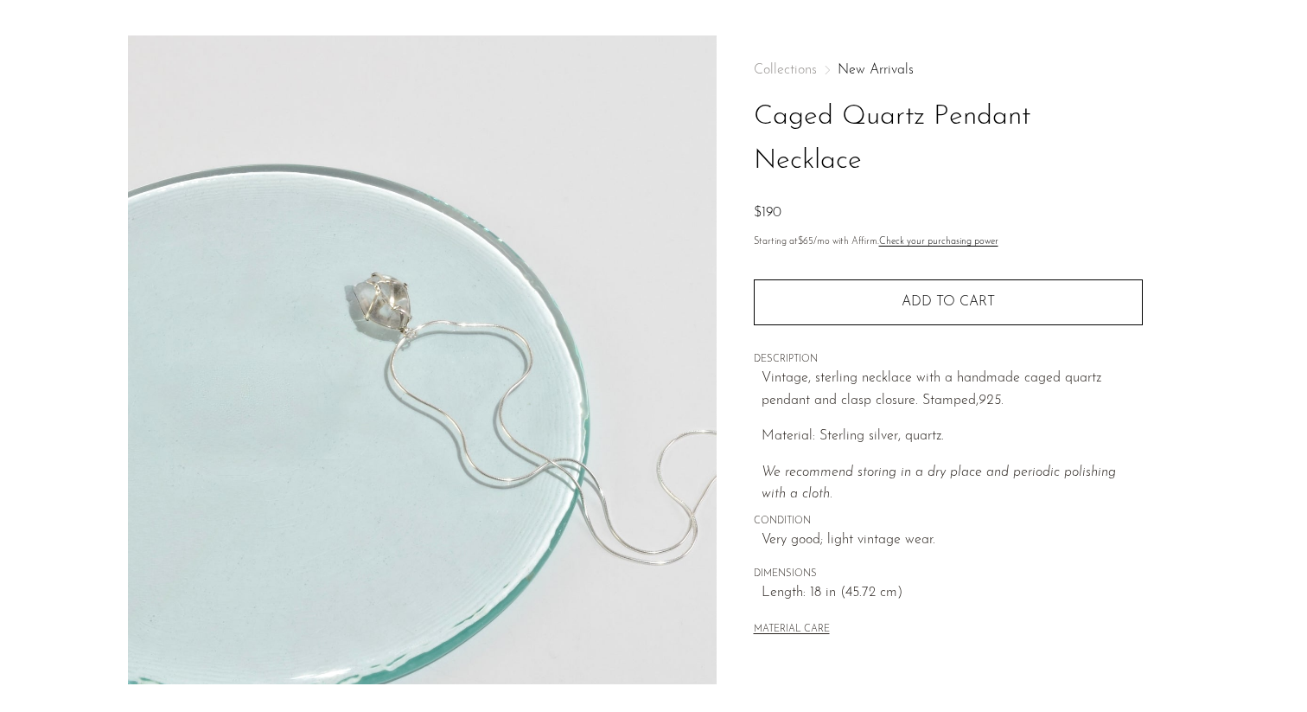
scroll to position [48, 0]
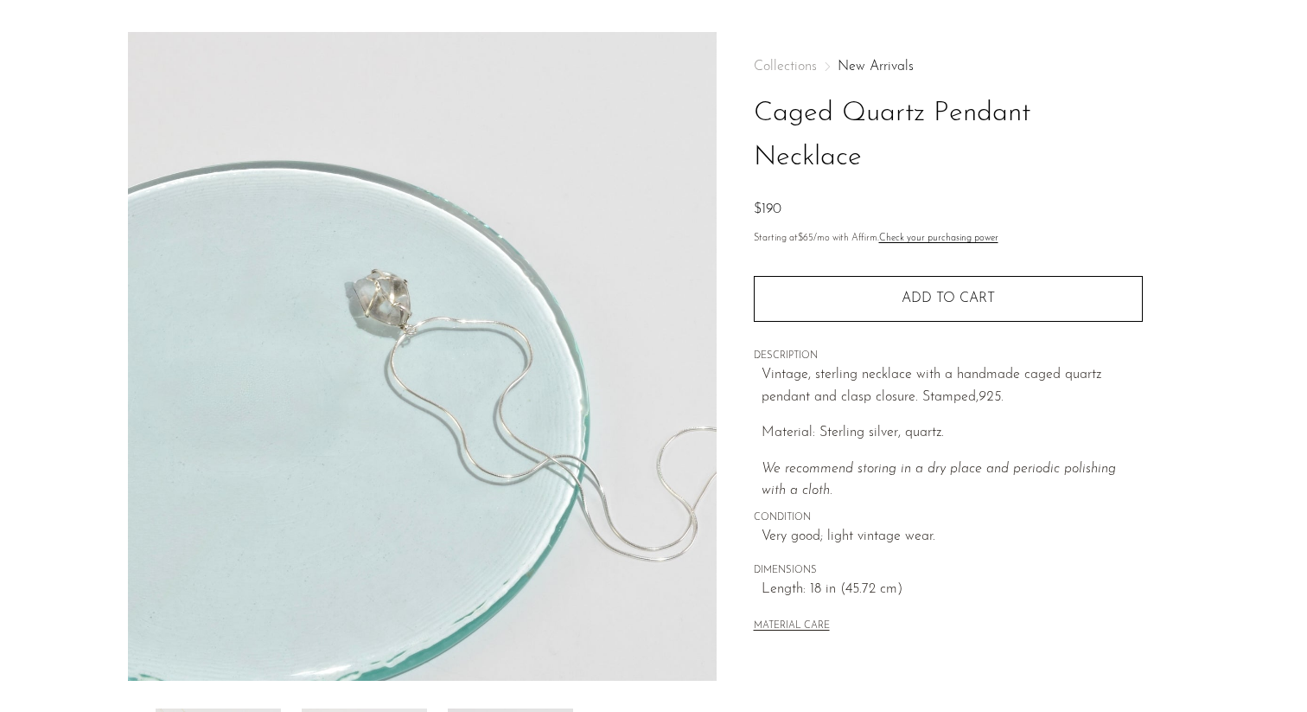
click at [543, 347] on img at bounding box center [422, 356] width 589 height 648
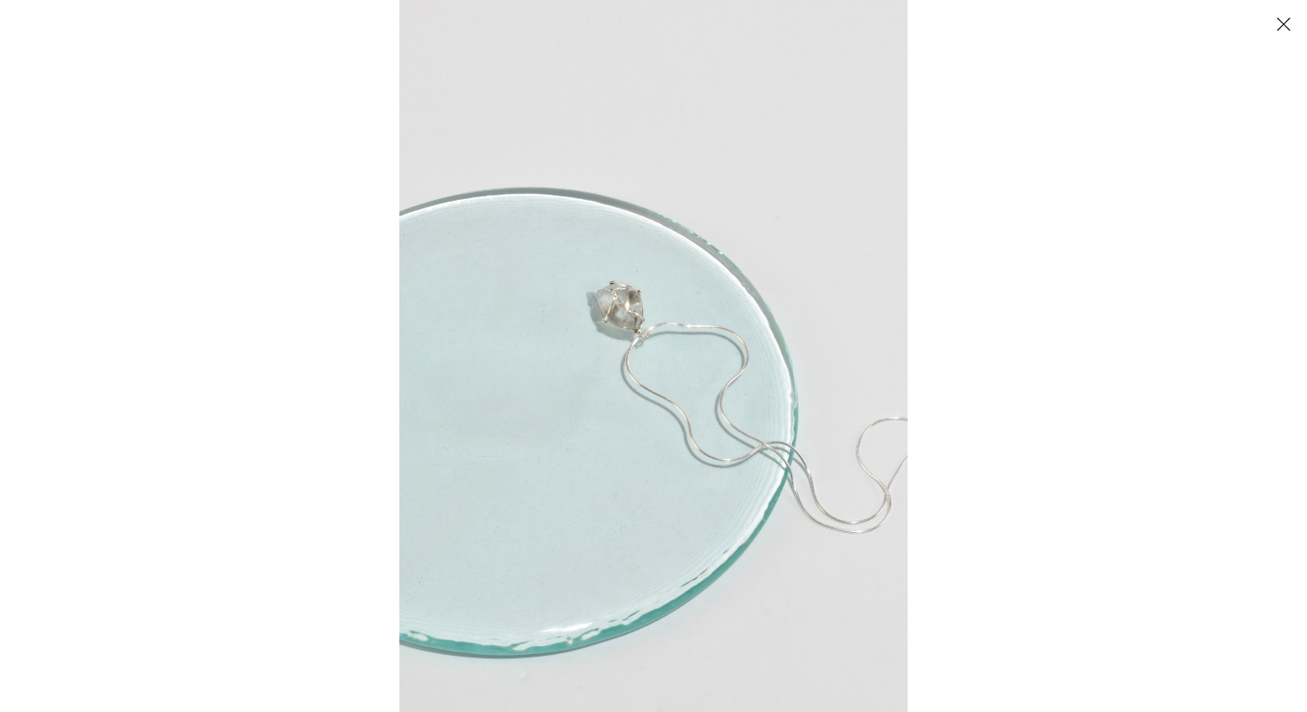
click at [727, 345] on img at bounding box center [653, 356] width 508 height 712
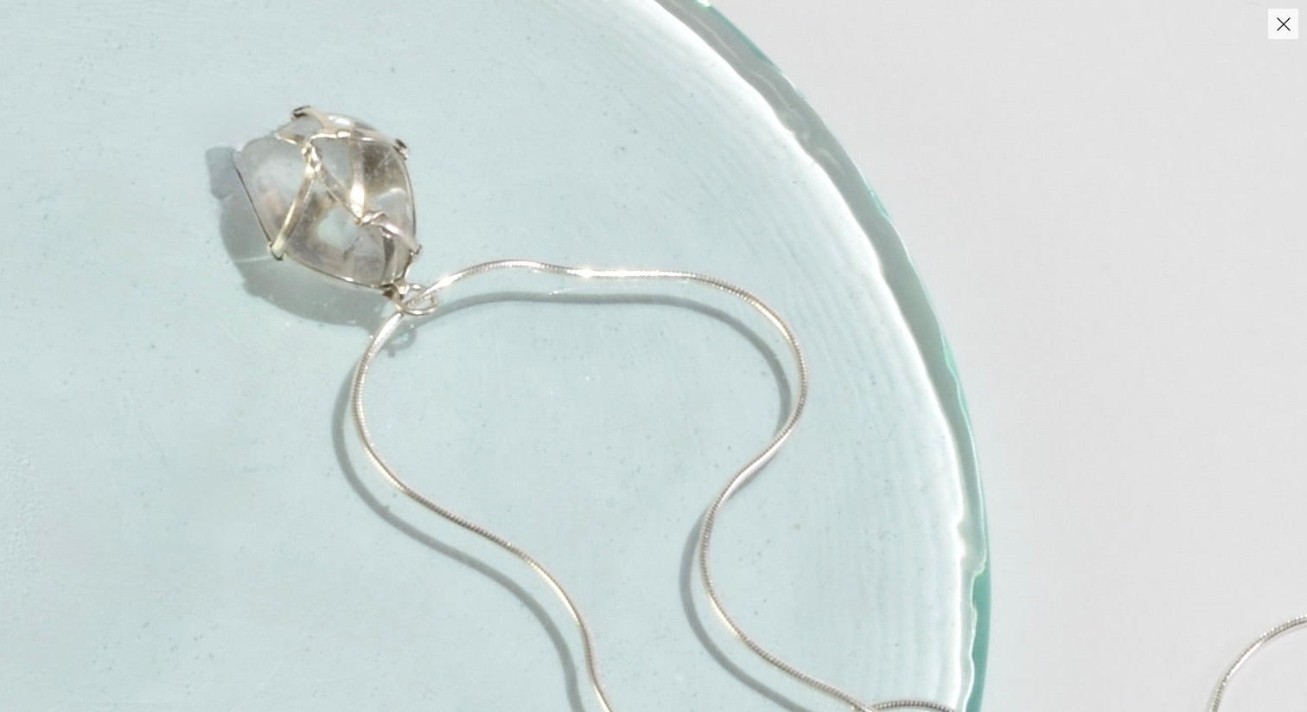
click at [629, 344] on img at bounding box center [454, 383] width 1882 height 2635
